Goal: Task Accomplishment & Management: Manage account settings

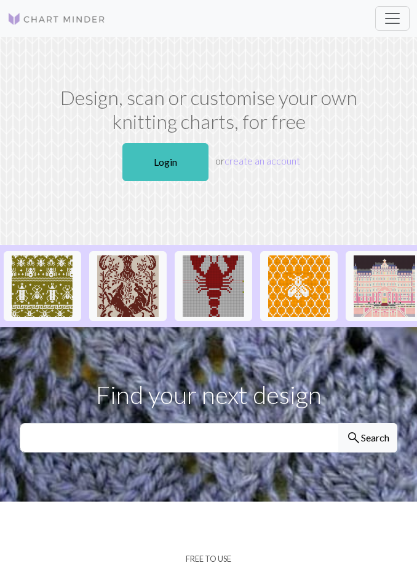
click at [178, 168] on link "Login" at bounding box center [165, 162] width 86 height 38
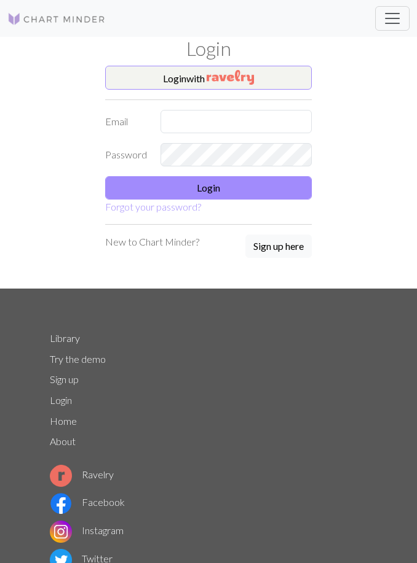
click at [284, 79] on button "Login with" at bounding box center [208, 78] width 206 height 25
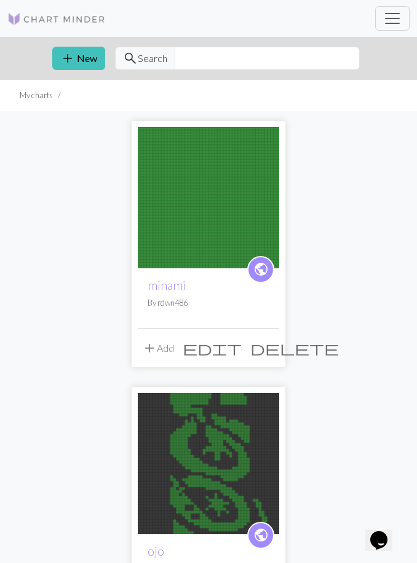
click at [216, 293] on div "public minami By rdwn486" at bounding box center [208, 298] width 141 height 60
click at [217, 226] on img at bounding box center [208, 197] width 141 height 141
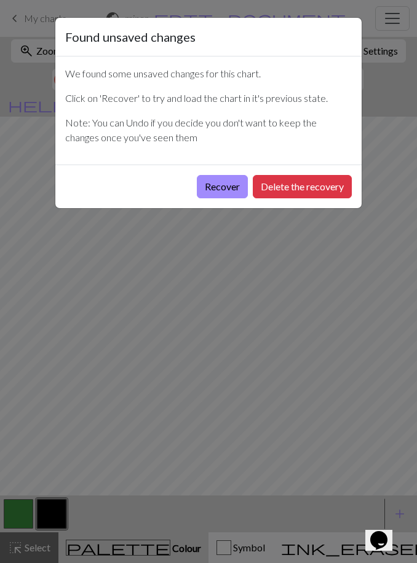
click at [227, 186] on button "Recover" at bounding box center [222, 186] width 51 height 23
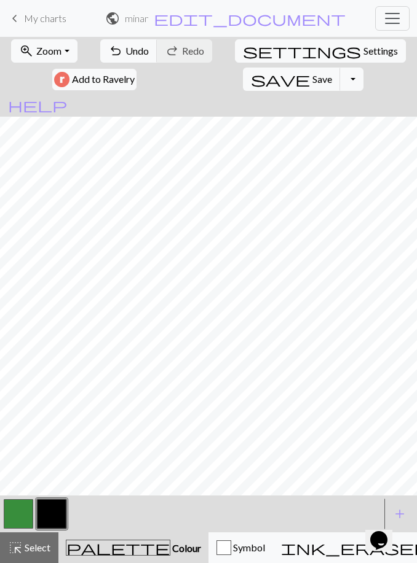
click at [11, 519] on button "button" at bounding box center [18, 513] width 29 height 29
click at [45, 49] on span "Zoom" at bounding box center [48, 51] width 25 height 12
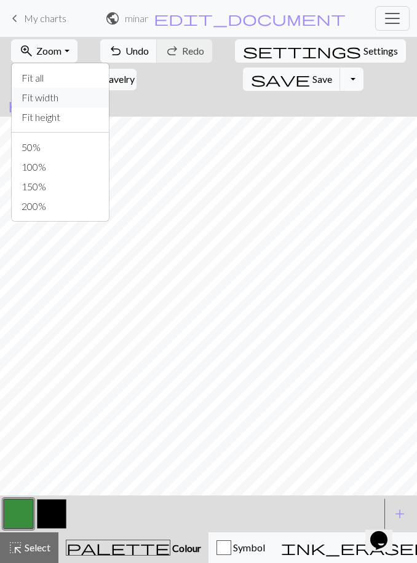
click at [62, 93] on button "Fit width" at bounding box center [60, 98] width 97 height 20
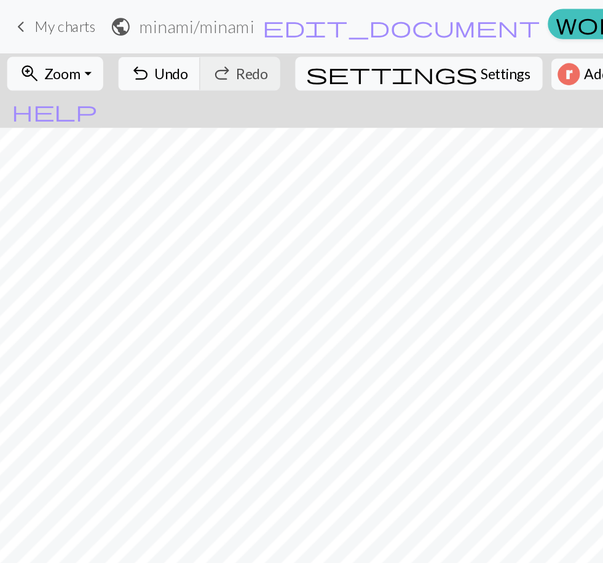
scroll to position [497, 0]
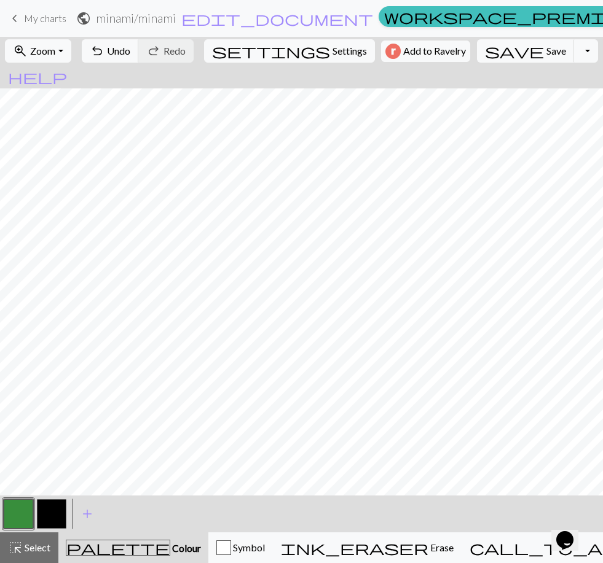
click at [47, 514] on button "button" at bounding box center [51, 513] width 29 height 29
click at [416, 44] on button "save Save Save" at bounding box center [526, 50] width 98 height 23
click at [22, 521] on button "button" at bounding box center [18, 513] width 29 height 29
click at [22, 520] on button "button" at bounding box center [18, 513] width 29 height 29
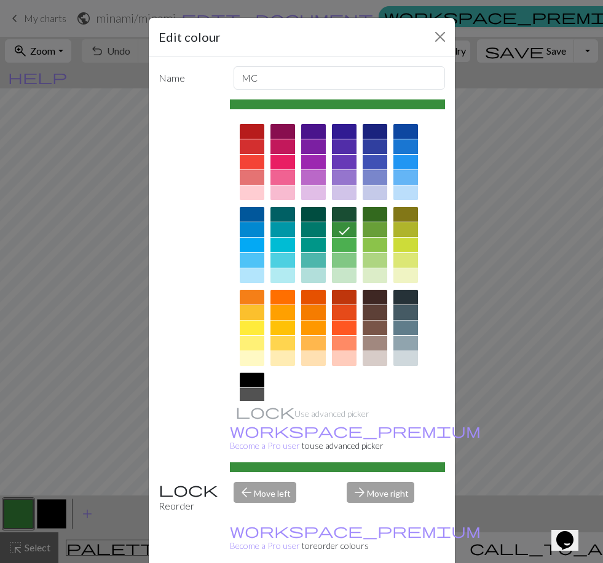
click at [416, 39] on button "Close" at bounding box center [440, 37] width 20 height 20
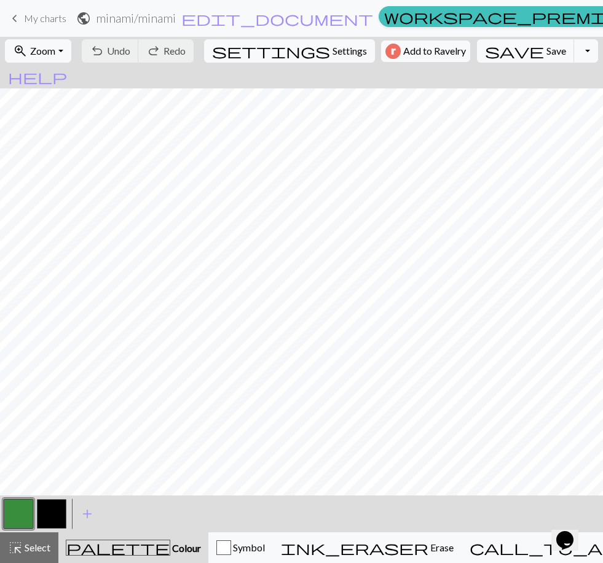
click at [416, 58] on button "save Save Save" at bounding box center [526, 50] width 98 height 23
click at [416, 53] on span "Save" at bounding box center [556, 51] width 20 height 12
click at [22, 18] on link "keyboard_arrow_left My charts" at bounding box center [36, 18] width 59 height 21
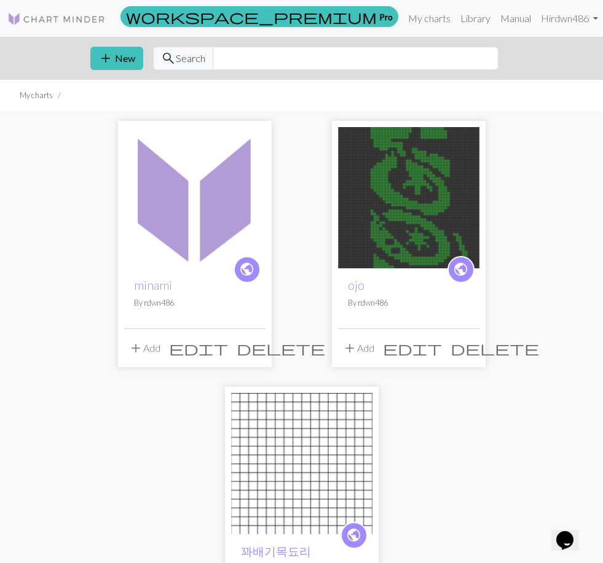
click at [240, 188] on img at bounding box center [194, 197] width 141 height 141
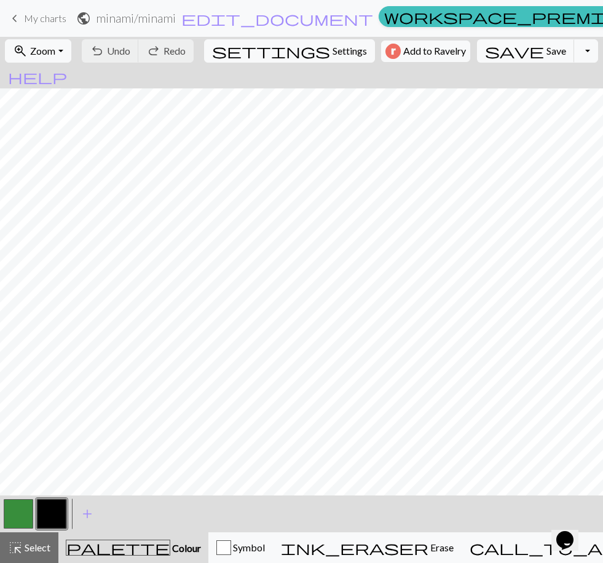
click at [40, 57] on button "zoom_in Zoom Zoom" at bounding box center [38, 50] width 66 height 23
click at [70, 96] on button "Fit width" at bounding box center [54, 98] width 97 height 20
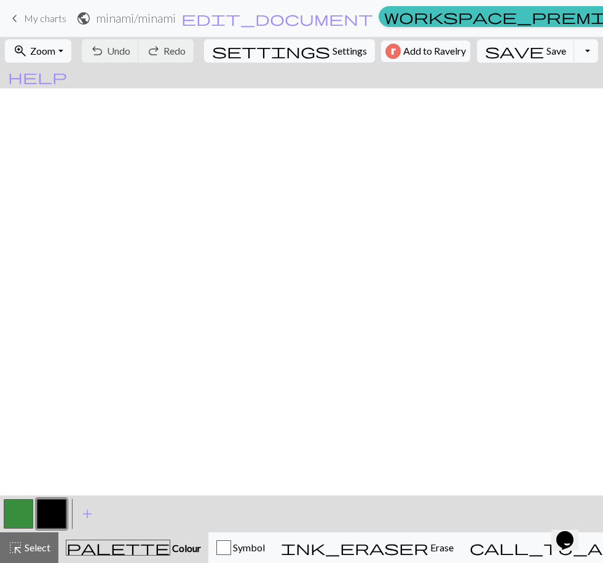
scroll to position [548, 0]
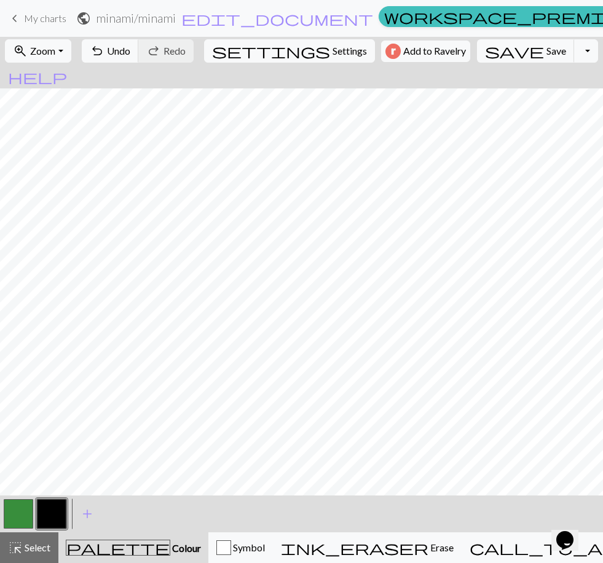
click at [139, 42] on button "undo Undo Undo" at bounding box center [110, 50] width 57 height 23
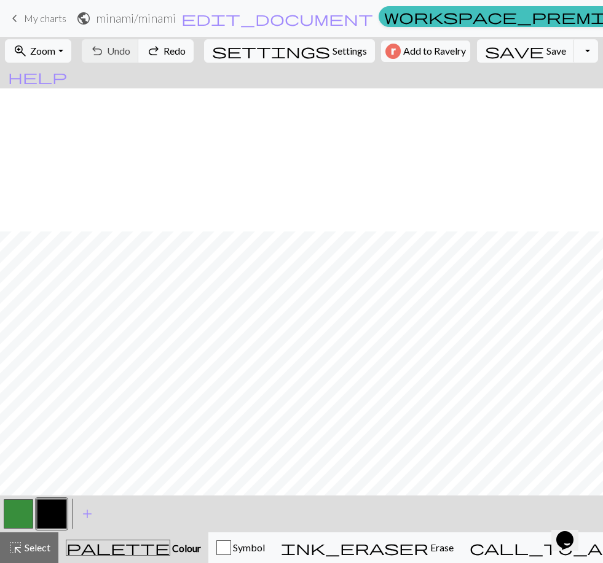
scroll to position [691, 0]
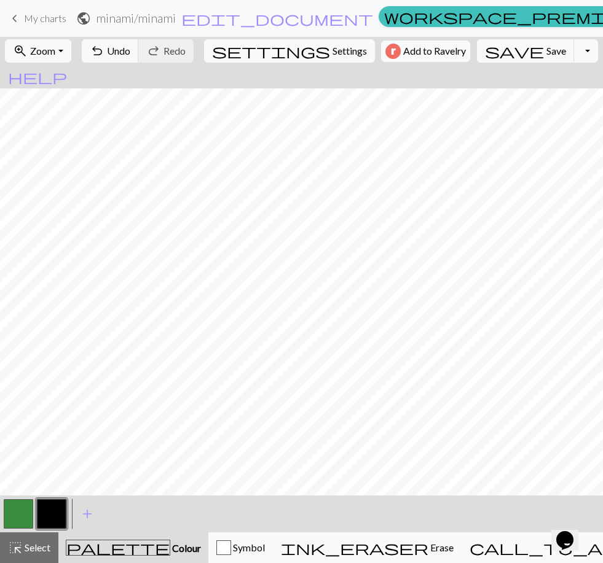
click at [25, 511] on button "button" at bounding box center [18, 513] width 29 height 29
click at [50, 512] on button "button" at bounding box center [51, 513] width 29 height 29
click at [23, 517] on button "button" at bounding box center [18, 513] width 29 height 29
click at [58, 514] on button "button" at bounding box center [51, 513] width 29 height 29
click at [416, 52] on span "Save" at bounding box center [556, 51] width 20 height 12
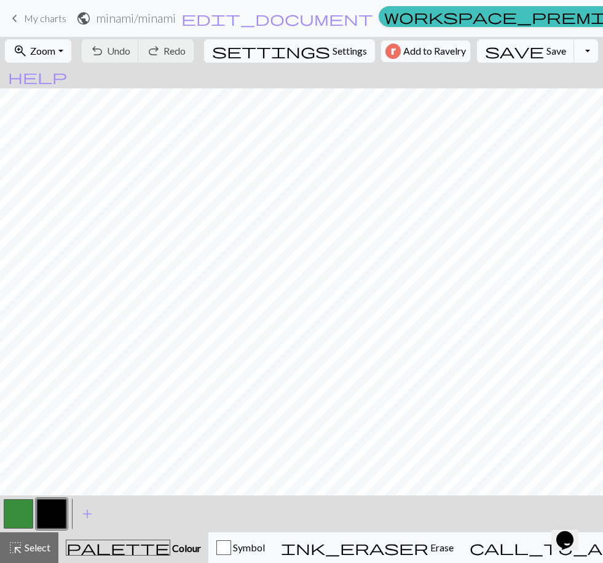
click at [34, 546] on span "Select" at bounding box center [37, 548] width 28 height 12
click at [99, 546] on div "palette Colour Colour" at bounding box center [133, 548] width 135 height 16
click at [37, 554] on span "Select" at bounding box center [37, 548] width 28 height 12
click at [20, 21] on span "keyboard_arrow_left" at bounding box center [14, 18] width 15 height 17
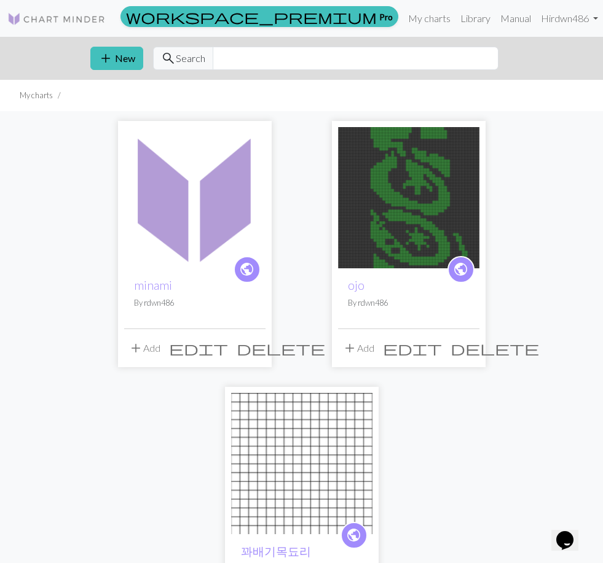
click at [200, 216] on img at bounding box center [194, 197] width 141 height 141
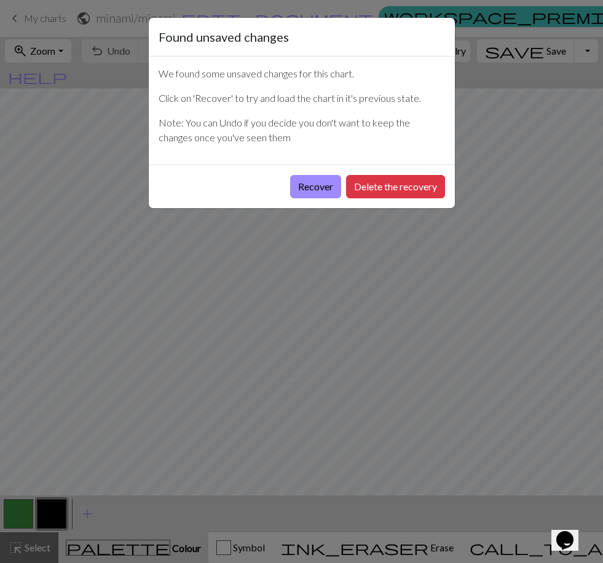
click at [320, 180] on button "Recover" at bounding box center [315, 186] width 51 height 23
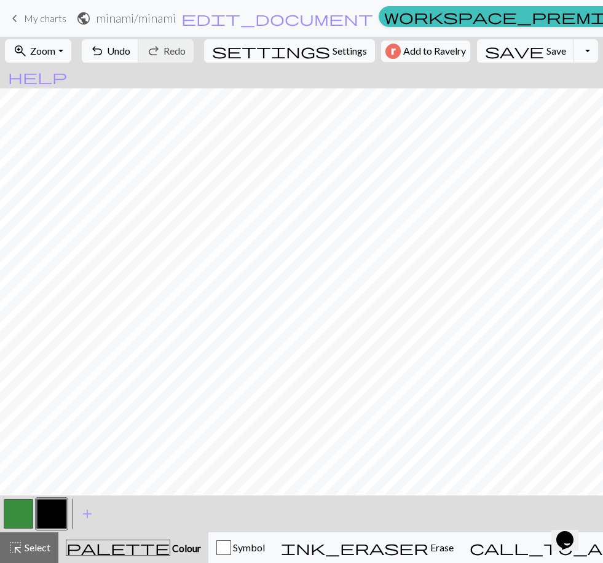
click at [68, 51] on button "zoom_in Zoom Zoom" at bounding box center [38, 50] width 66 height 23
click at [92, 92] on button "Fit width" at bounding box center [54, 98] width 97 height 20
click at [15, 519] on button "button" at bounding box center [18, 513] width 29 height 29
click at [53, 510] on button "button" at bounding box center [51, 513] width 29 height 29
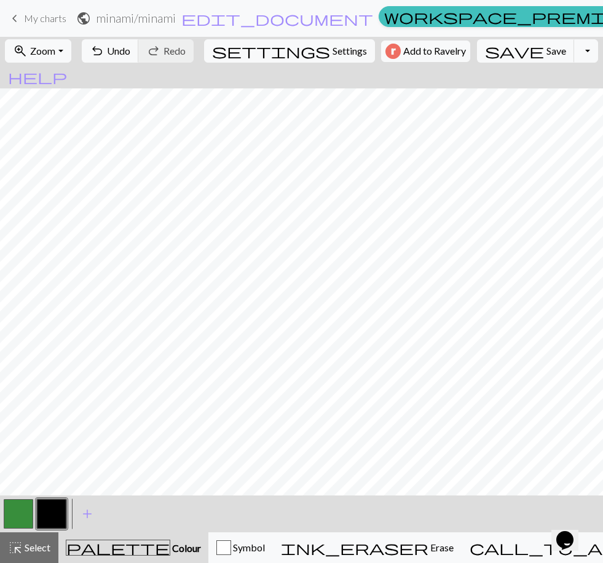
click at [130, 53] on span "Undo" at bounding box center [118, 51] width 23 height 12
click at [139, 51] on button "undo Undo Undo" at bounding box center [110, 50] width 57 height 23
click at [24, 510] on button "button" at bounding box center [18, 513] width 29 height 29
click at [57, 510] on button "button" at bounding box center [51, 513] width 29 height 29
click at [20, 519] on button "button" at bounding box center [18, 513] width 29 height 29
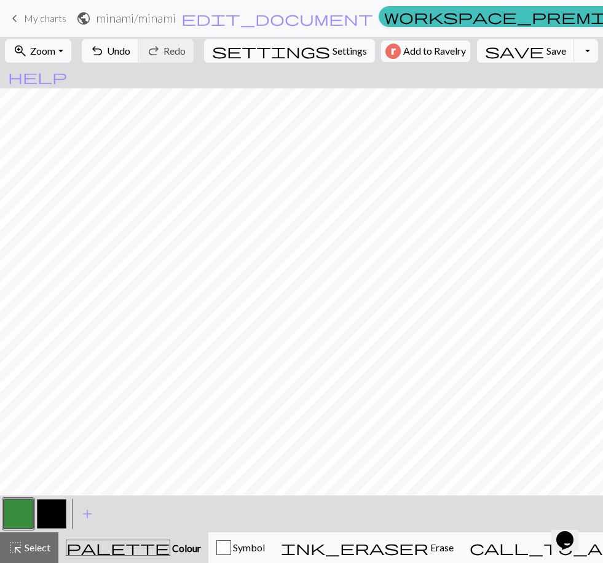
click at [55, 512] on button "button" at bounding box center [51, 513] width 29 height 29
click at [22, 515] on button "button" at bounding box center [18, 513] width 29 height 29
click at [49, 512] on button "button" at bounding box center [51, 513] width 29 height 29
click at [20, 518] on button "button" at bounding box center [18, 513] width 29 height 29
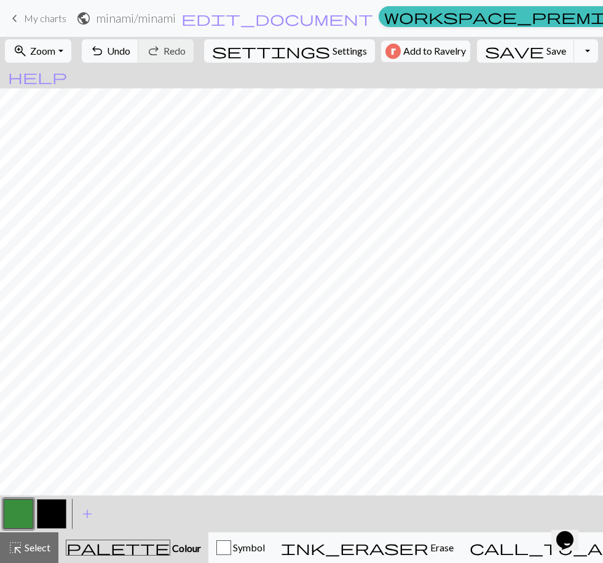
click at [56, 514] on button "button" at bounding box center [51, 513] width 29 height 29
click at [139, 41] on button "undo Undo Undo" at bounding box center [110, 50] width 57 height 23
click at [104, 50] on span "undo" at bounding box center [97, 50] width 15 height 17
click at [130, 51] on span "Undo" at bounding box center [118, 51] width 23 height 12
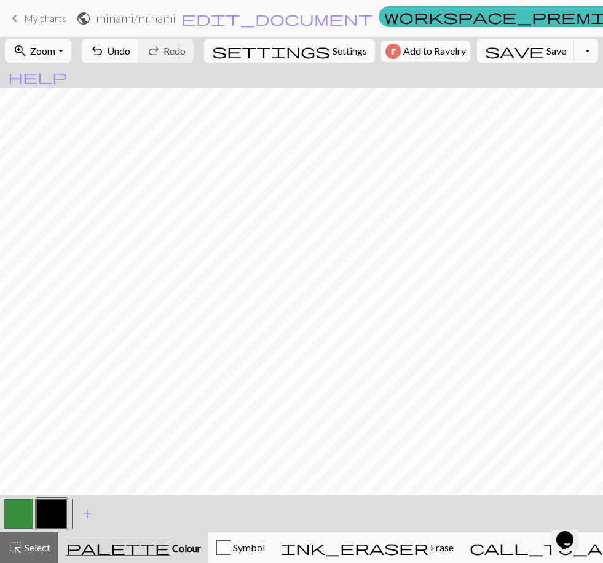
click at [130, 53] on span "Undo" at bounding box center [118, 51] width 23 height 12
click at [139, 60] on button "undo Undo Undo" at bounding box center [110, 50] width 57 height 23
click at [130, 51] on span "Undo" at bounding box center [118, 51] width 23 height 12
click at [130, 55] on span "Undo" at bounding box center [118, 51] width 23 height 12
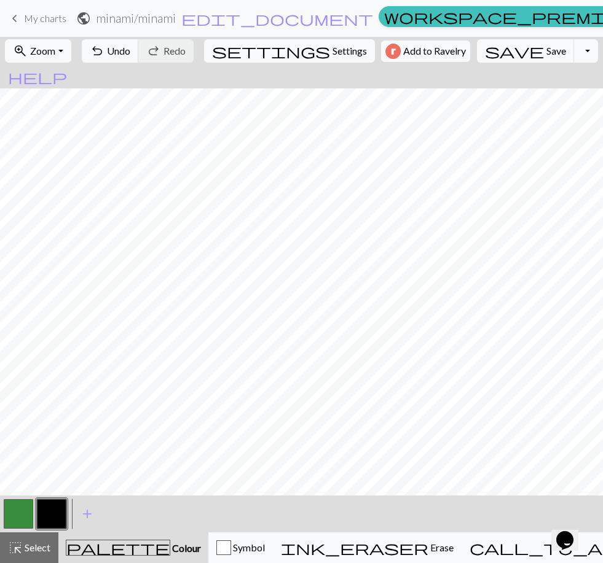
click at [416, 49] on span "Save" at bounding box center [556, 51] width 20 height 12
click at [55, 55] on span "Zoom" at bounding box center [42, 51] width 25 height 12
click at [90, 79] on button "Fit all" at bounding box center [54, 78] width 97 height 20
click at [37, 552] on span "Select" at bounding box center [37, 548] width 28 height 12
click at [36, 552] on span "Select" at bounding box center [37, 548] width 28 height 12
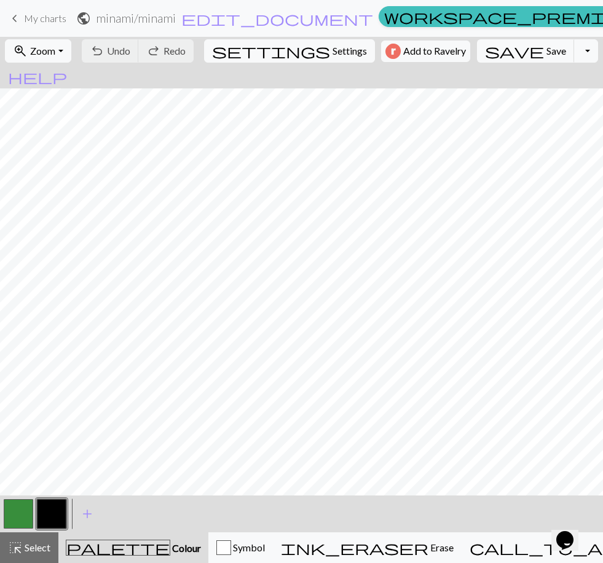
click at [416, 55] on span "Save" at bounding box center [556, 51] width 20 height 12
click at [17, 15] on span "keyboard_arrow_left" at bounding box center [14, 18] width 15 height 17
click at [18, 24] on span "keyboard_arrow_left" at bounding box center [14, 18] width 15 height 17
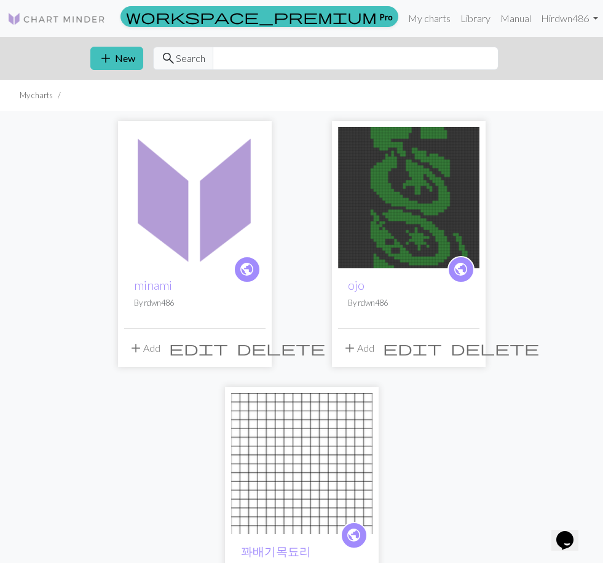
click at [170, 155] on img at bounding box center [194, 197] width 141 height 141
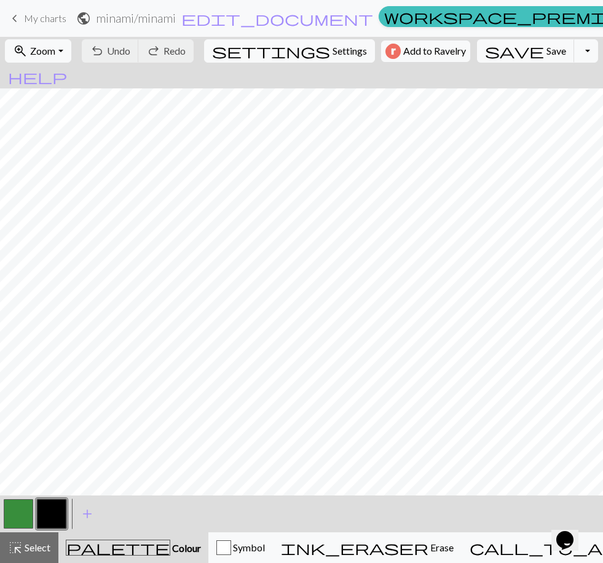
click at [55, 54] on span "Zoom" at bounding box center [42, 51] width 25 height 12
click at [62, 99] on button "Fit width" at bounding box center [54, 98] width 97 height 20
click at [130, 47] on span "Undo" at bounding box center [118, 51] width 23 height 12
click at [139, 61] on button "undo Undo Undo" at bounding box center [110, 50] width 57 height 23
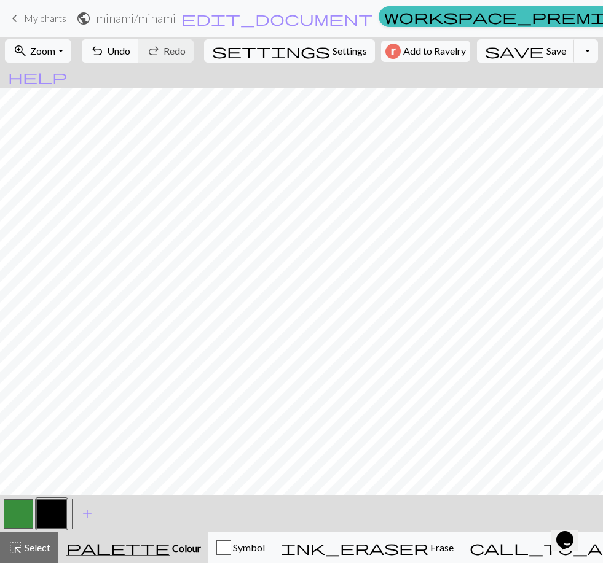
click at [130, 54] on span "Undo" at bounding box center [118, 51] width 23 height 12
click at [130, 52] on span "Undo" at bounding box center [118, 51] width 23 height 12
click at [130, 51] on span "Undo" at bounding box center [118, 51] width 23 height 12
click at [130, 50] on span "Undo" at bounding box center [118, 51] width 23 height 12
click at [130, 46] on span "Undo" at bounding box center [118, 51] width 23 height 12
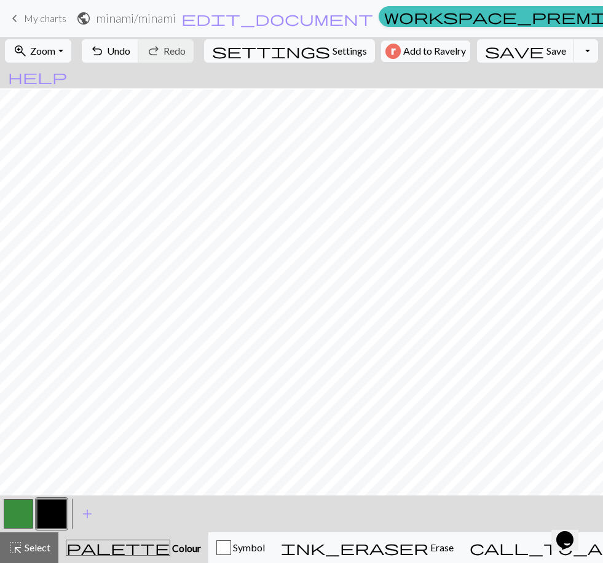
scroll to position [32, 0]
click at [130, 50] on span "Undo" at bounding box center [118, 51] width 23 height 12
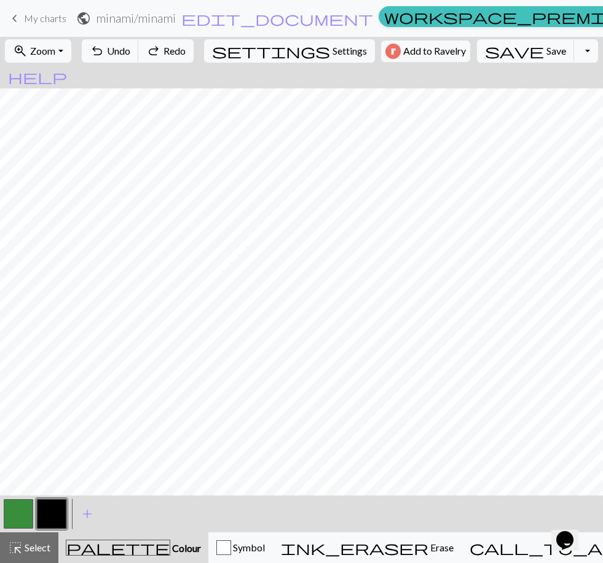
click at [130, 52] on span "Undo" at bounding box center [118, 51] width 23 height 12
click at [130, 49] on span "Undo" at bounding box center [118, 51] width 23 height 12
click at [130, 52] on span "Undo" at bounding box center [118, 51] width 23 height 12
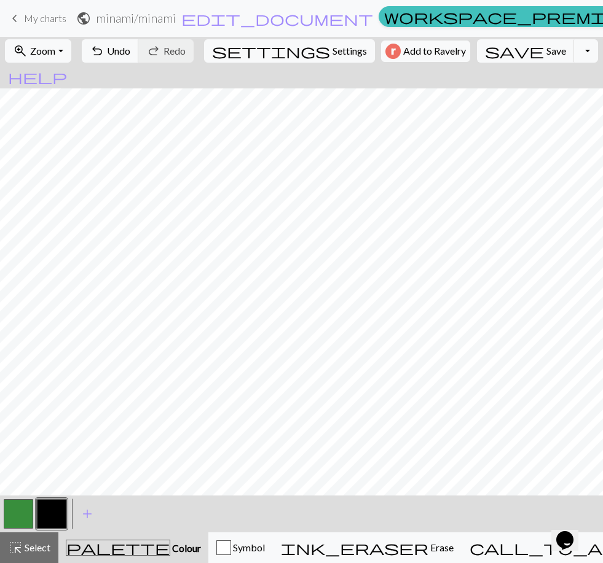
click at [139, 52] on button "undo Undo Undo" at bounding box center [110, 50] width 57 height 23
click at [23, 509] on button "button" at bounding box center [18, 513] width 29 height 29
click at [139, 49] on button "undo Undo Undo" at bounding box center [110, 50] width 57 height 23
click at [104, 49] on span "undo" at bounding box center [97, 50] width 15 height 17
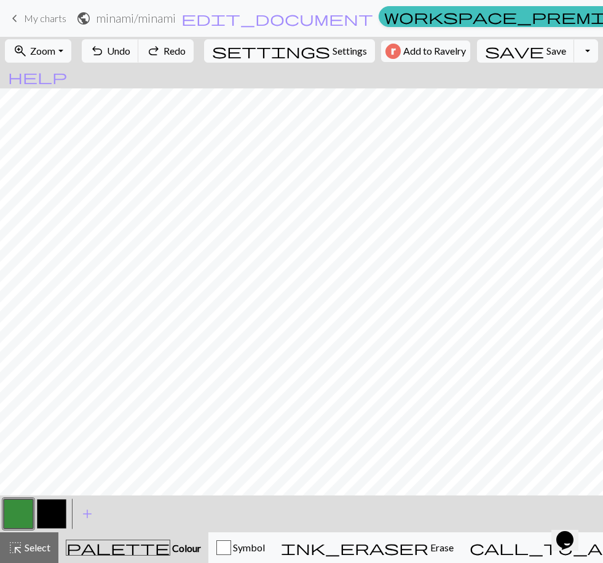
click at [62, 513] on button "button" at bounding box center [51, 513] width 29 height 29
click at [104, 50] on span "undo" at bounding box center [97, 50] width 15 height 17
click at [104, 49] on span "undo" at bounding box center [97, 50] width 15 height 17
click at [33, 511] on button "button" at bounding box center [18, 513] width 29 height 29
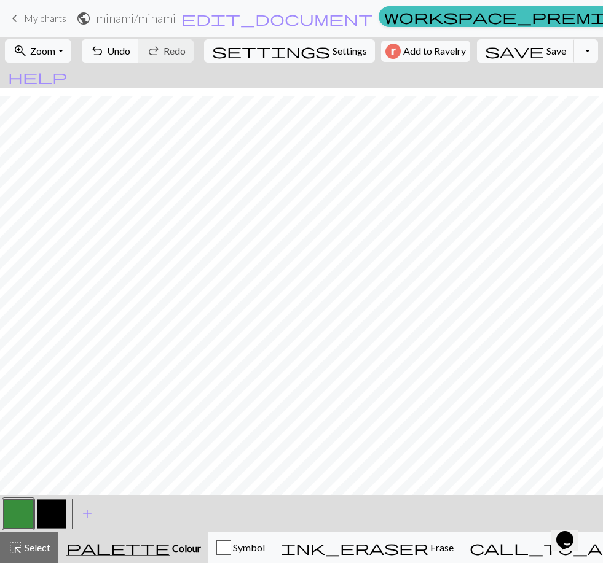
scroll to position [52, 0]
click at [416, 48] on span "Save" at bounding box center [556, 51] width 20 height 12
click at [416, 56] on span "Save" at bounding box center [556, 51] width 20 height 12
click at [416, 40] on button "Toggle Dropdown" at bounding box center [585, 50] width 23 height 23
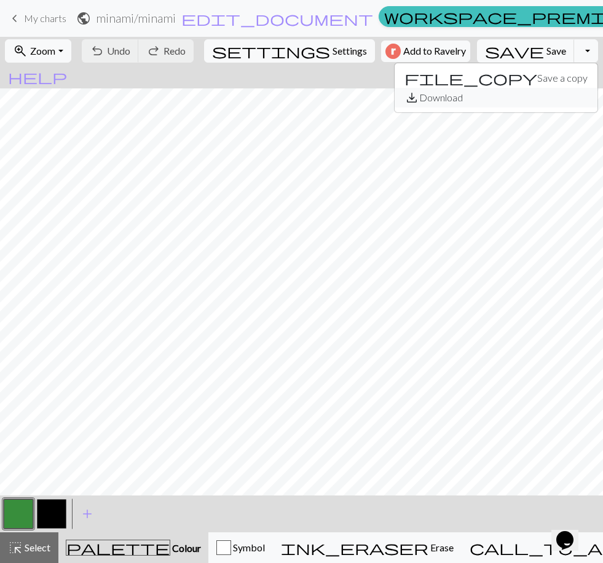
click at [416, 96] on button "save_alt Download" at bounding box center [495, 98] width 203 height 20
click at [416, 46] on button "Toggle Dropdown" at bounding box center [585, 50] width 23 height 23
click at [416, 99] on button "save_alt Download" at bounding box center [495, 98] width 203 height 20
click at [15, 21] on span "keyboard_arrow_left" at bounding box center [14, 18] width 15 height 17
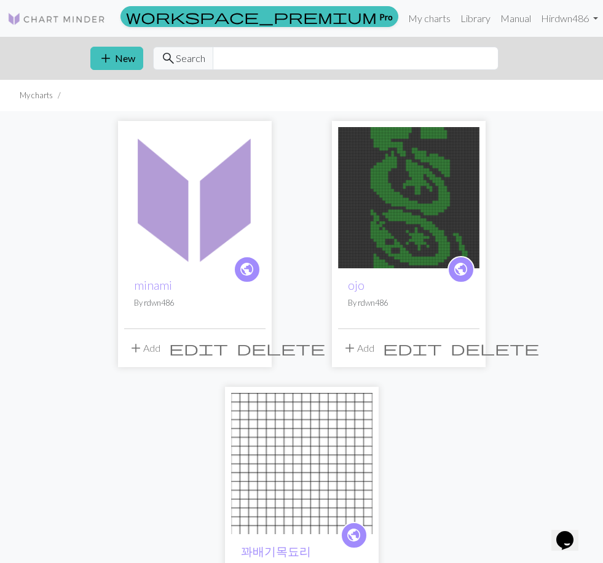
click at [208, 280] on h2 "minami" at bounding box center [195, 285] width 122 height 14
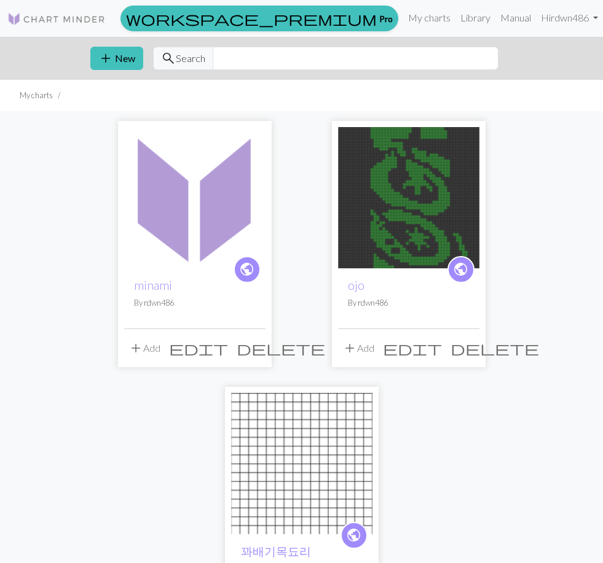
click at [213, 190] on img at bounding box center [194, 197] width 141 height 141
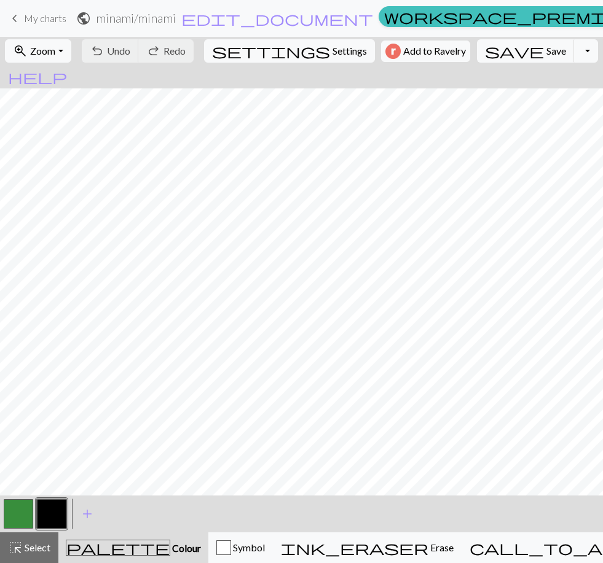
click at [574, 45] on button "Toggle Dropdown" at bounding box center [585, 50] width 23 height 23
click at [530, 96] on button "save_alt Download" at bounding box center [495, 98] width 203 height 20
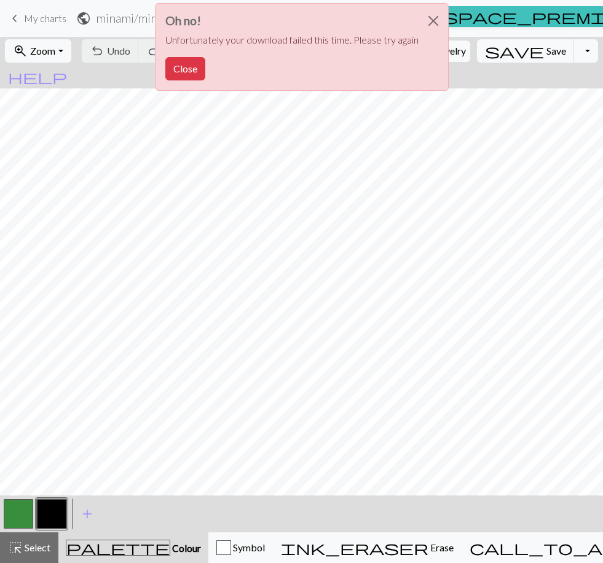
click at [189, 63] on button "Close" at bounding box center [185, 68] width 40 height 23
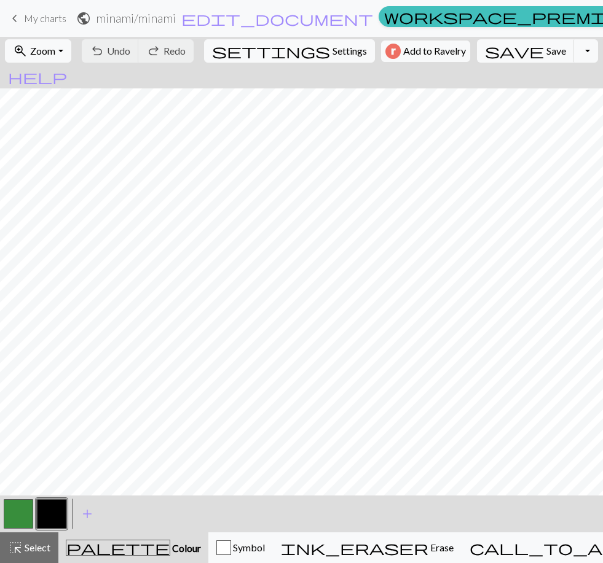
click at [574, 43] on button "Toggle Dropdown" at bounding box center [585, 50] width 23 height 23
click at [501, 90] on button "save_alt Download" at bounding box center [495, 98] width 203 height 20
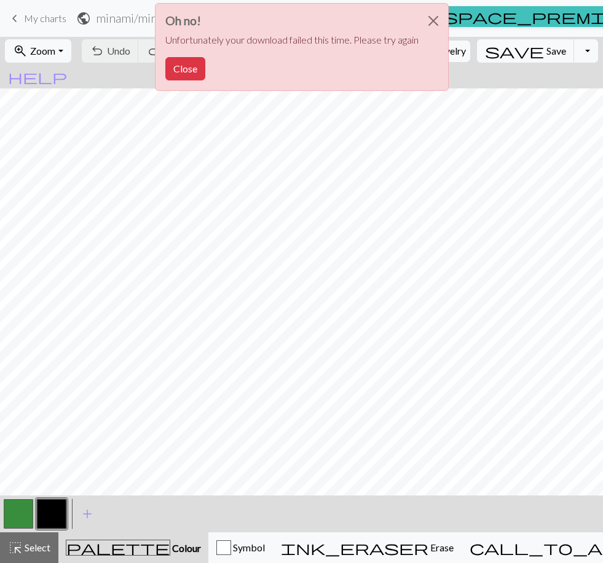
click at [184, 66] on button "Close" at bounding box center [185, 68] width 40 height 23
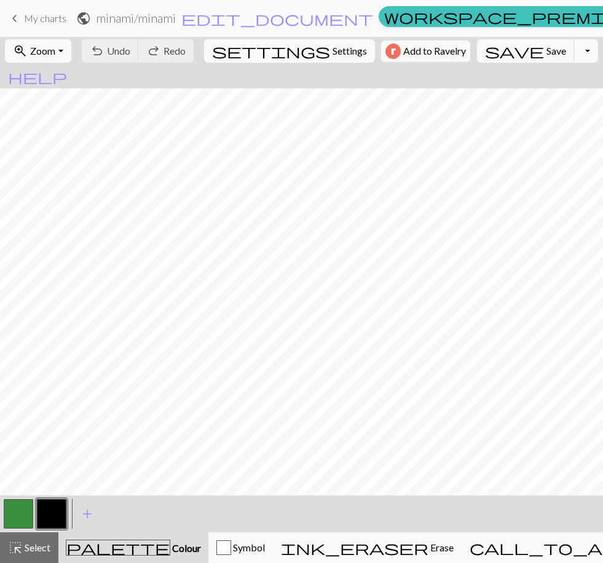
click at [29, 8] on link "keyboard_arrow_left My charts" at bounding box center [36, 18] width 59 height 21
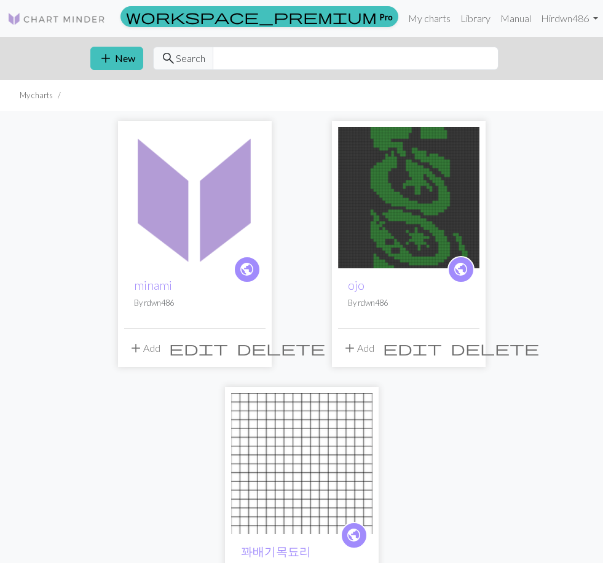
click at [189, 190] on img at bounding box center [194, 197] width 141 height 141
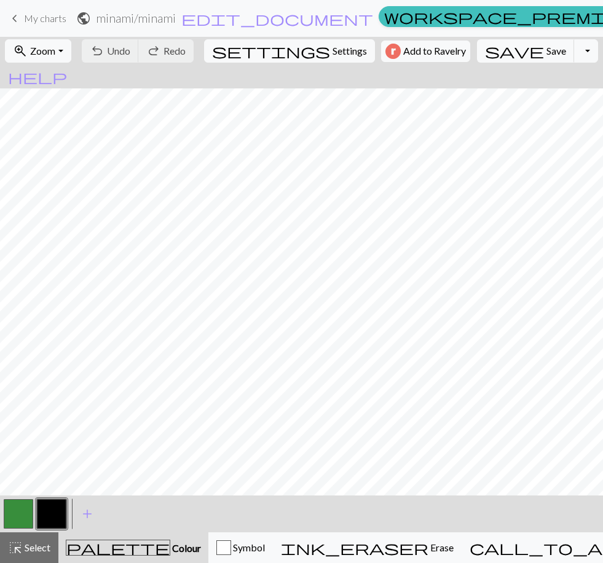
click at [574, 45] on button "Toggle Dropdown" at bounding box center [585, 50] width 23 height 23
click at [505, 96] on button "save_alt Download" at bounding box center [495, 98] width 203 height 20
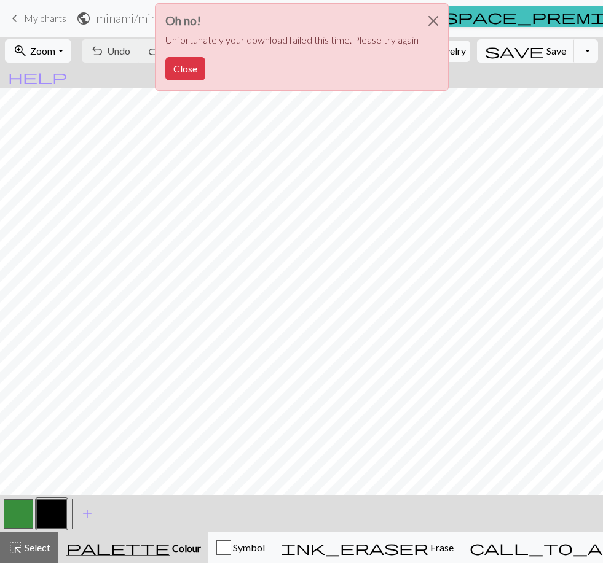
click at [433, 10] on button "Close" at bounding box center [432, 21] width 29 height 34
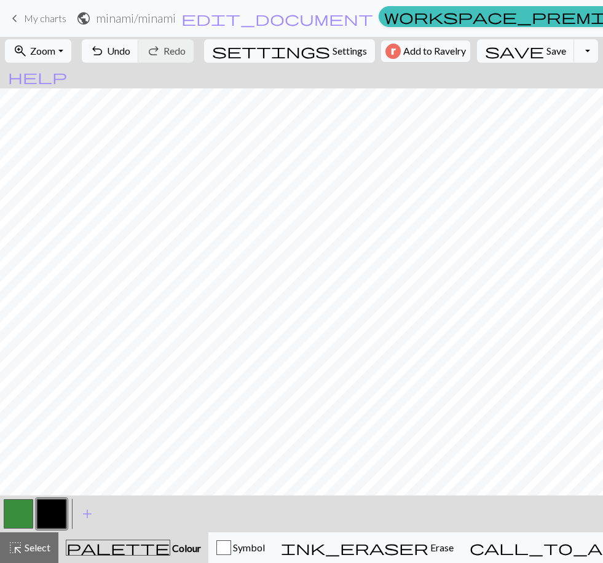
click at [104, 45] on span "undo" at bounding box center [97, 50] width 15 height 17
click at [546, 46] on span "Save" at bounding box center [556, 51] width 20 height 12
click at [574, 47] on button "Toggle Dropdown" at bounding box center [585, 50] width 23 height 23
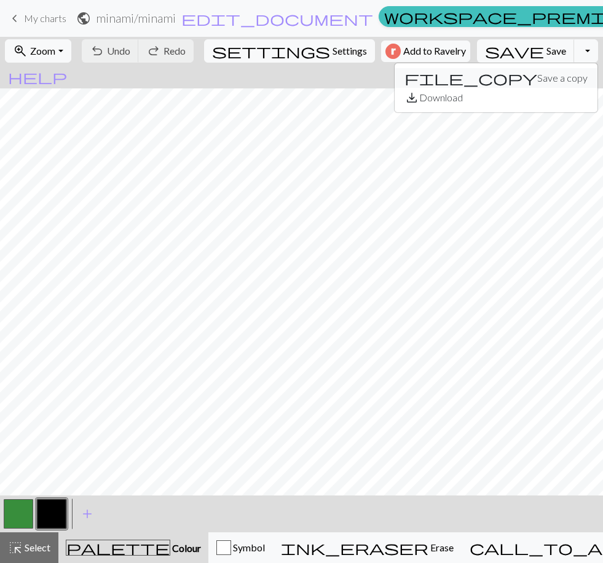
click at [519, 72] on button "file_copy Save a copy" at bounding box center [495, 78] width 203 height 20
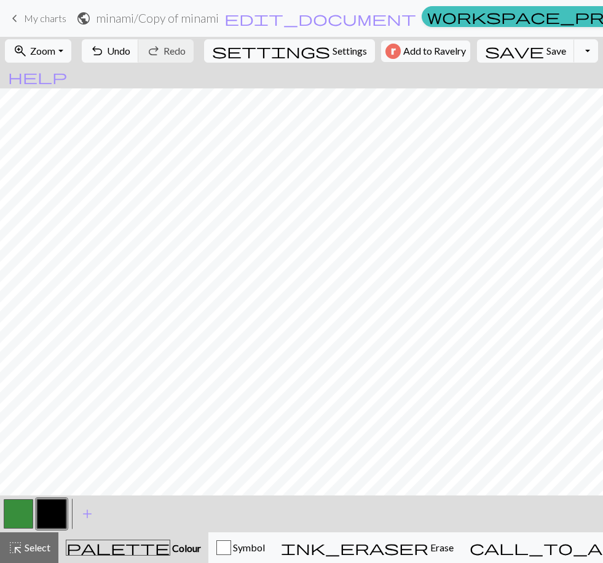
click at [24, 20] on span "My charts" at bounding box center [45, 18] width 42 height 12
click at [495, 52] on span "save" at bounding box center [514, 50] width 59 height 17
click at [12, 15] on div "Chart saved" at bounding box center [301, 24] width 603 height 49
click at [26, 14] on span "My charts" at bounding box center [45, 18] width 42 height 12
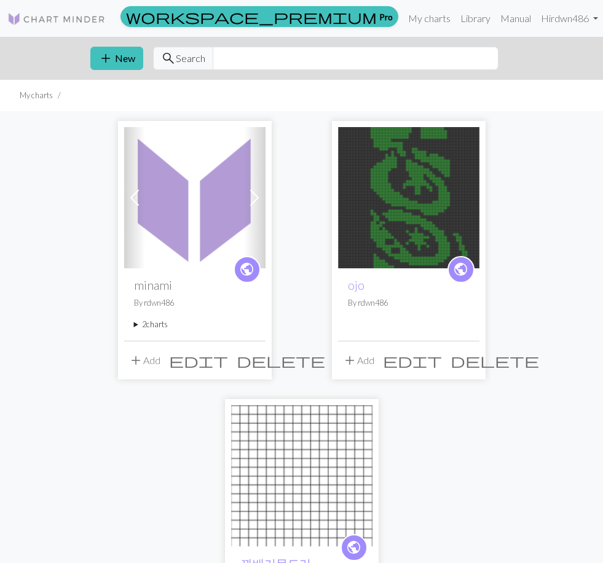
click at [142, 202] on span at bounding box center [135, 198] width 20 height 20
click at [149, 322] on summary "2 charts" at bounding box center [195, 325] width 122 height 12
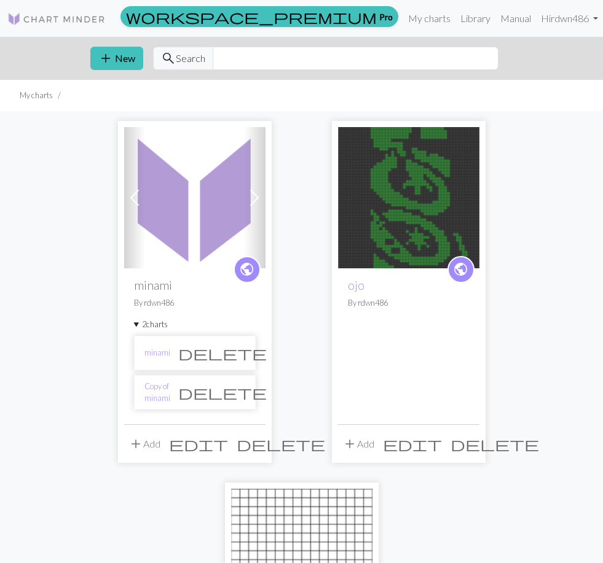
click at [240, 393] on span "delete" at bounding box center [222, 392] width 88 height 17
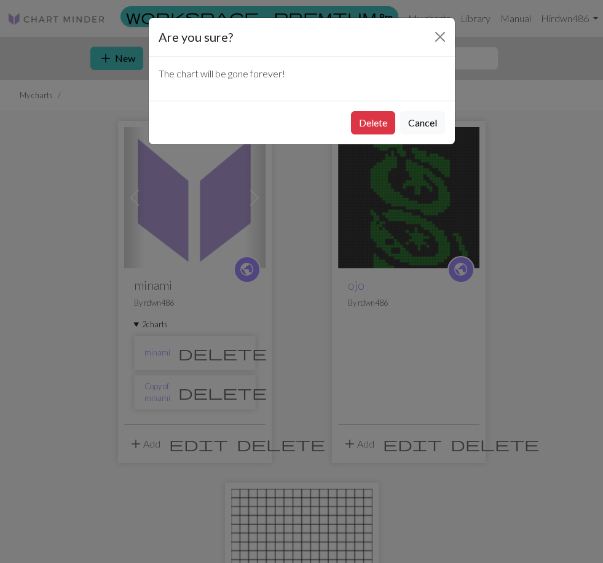
click at [377, 117] on button "Delete" at bounding box center [373, 122] width 44 height 23
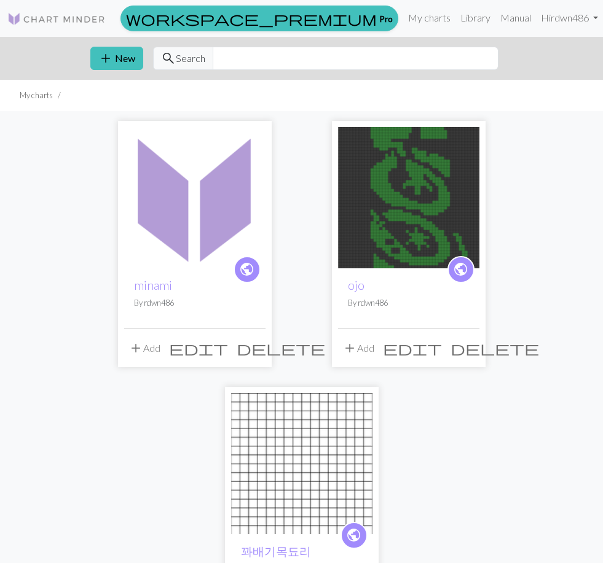
click at [198, 186] on img at bounding box center [194, 197] width 141 height 141
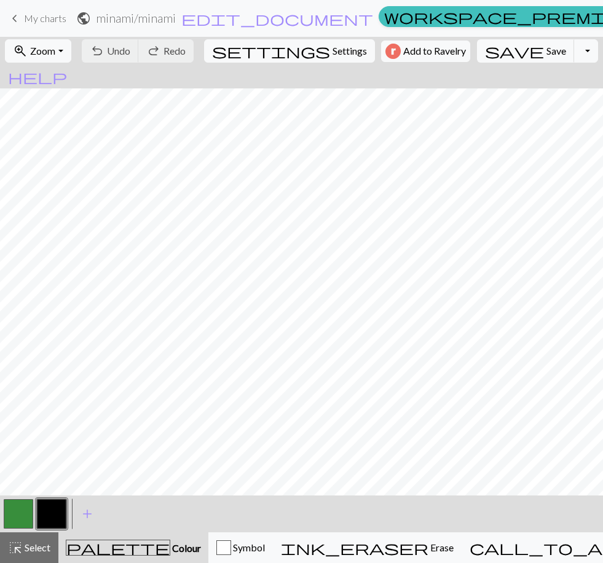
click at [574, 47] on button "Toggle Dropdown" at bounding box center [585, 50] width 23 height 23
click at [485, 103] on button "save_alt Download" at bounding box center [495, 98] width 203 height 20
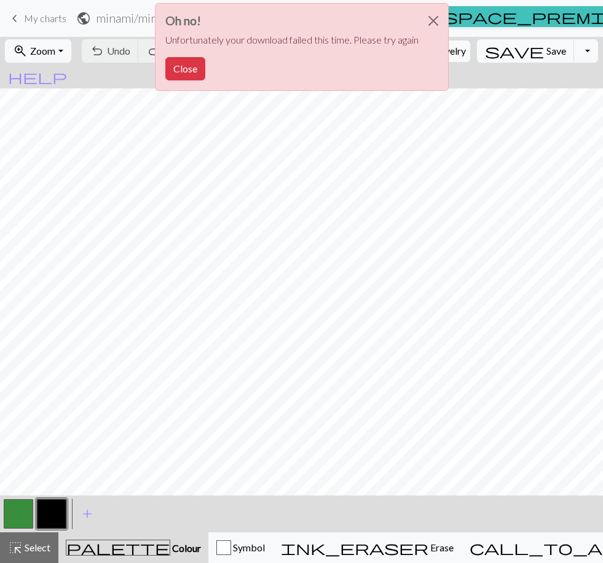
click at [192, 72] on button "Close" at bounding box center [185, 68] width 40 height 23
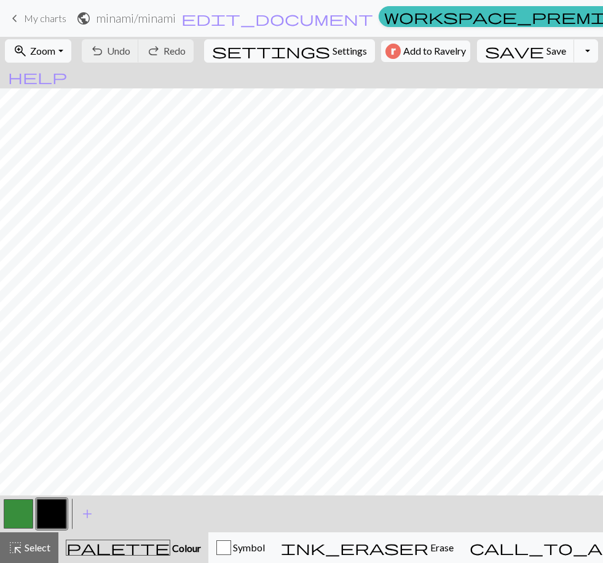
click at [20, 15] on span "keyboard_arrow_left" at bounding box center [14, 18] width 15 height 17
